Goal: Navigation & Orientation: Find specific page/section

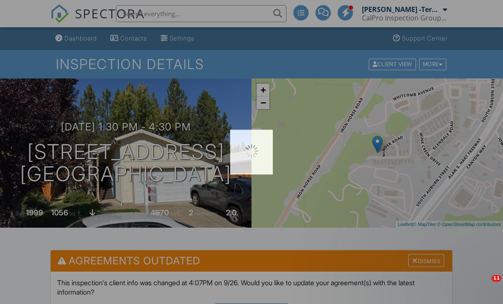
scroll to position [345, 0]
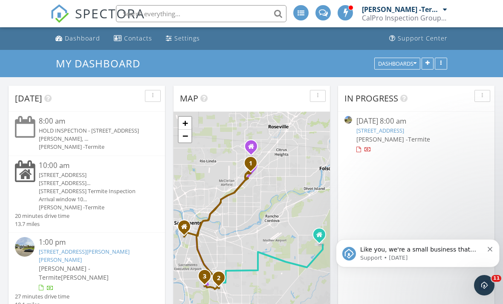
click at [112, 135] on div "HOLD INSPECTION - [STREET_ADDRESS][PERSON_NAME], ..." at bounding box center [93, 135] width 108 height 16
click at [116, 179] on div "4750 Greenholme Dr #1, Sacramento, CA 95842" at bounding box center [93, 175] width 108 height 8
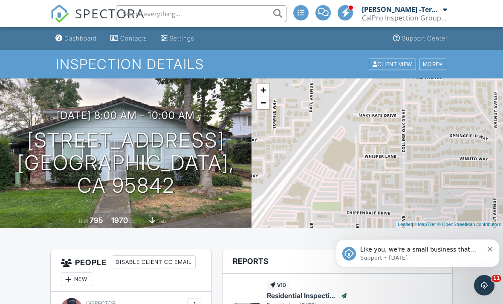
click at [97, 8] on span "SPECTORA" at bounding box center [110, 13] width 70 height 18
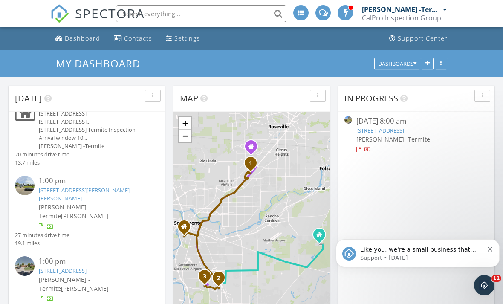
scroll to position [90, 0]
click at [91, 187] on div "[STREET_ADDRESS][PERSON_NAME][PERSON_NAME]" at bounding box center [93, 194] width 108 height 16
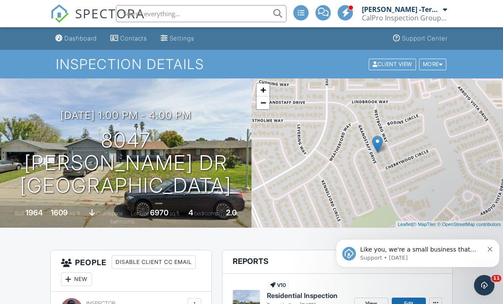
click at [93, 10] on span "SPECTORA" at bounding box center [110, 13] width 70 height 18
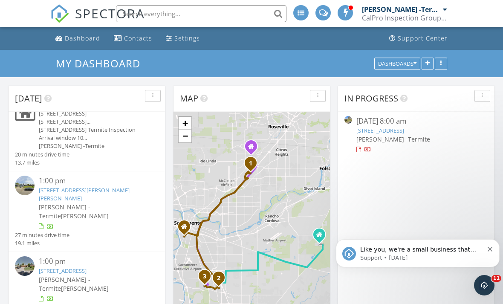
scroll to position [90, 0]
click at [87, 267] on link "4175 Amapola Way, Sacramento, CA 95823" at bounding box center [63, 271] width 48 height 8
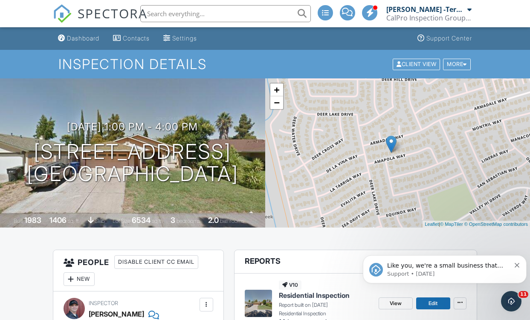
click at [93, 17] on span "SPECTORA" at bounding box center [113, 13] width 70 height 18
click at [98, 13] on span "SPECTORA" at bounding box center [113, 13] width 70 height 18
